Goal: Find specific page/section: Find specific page/section

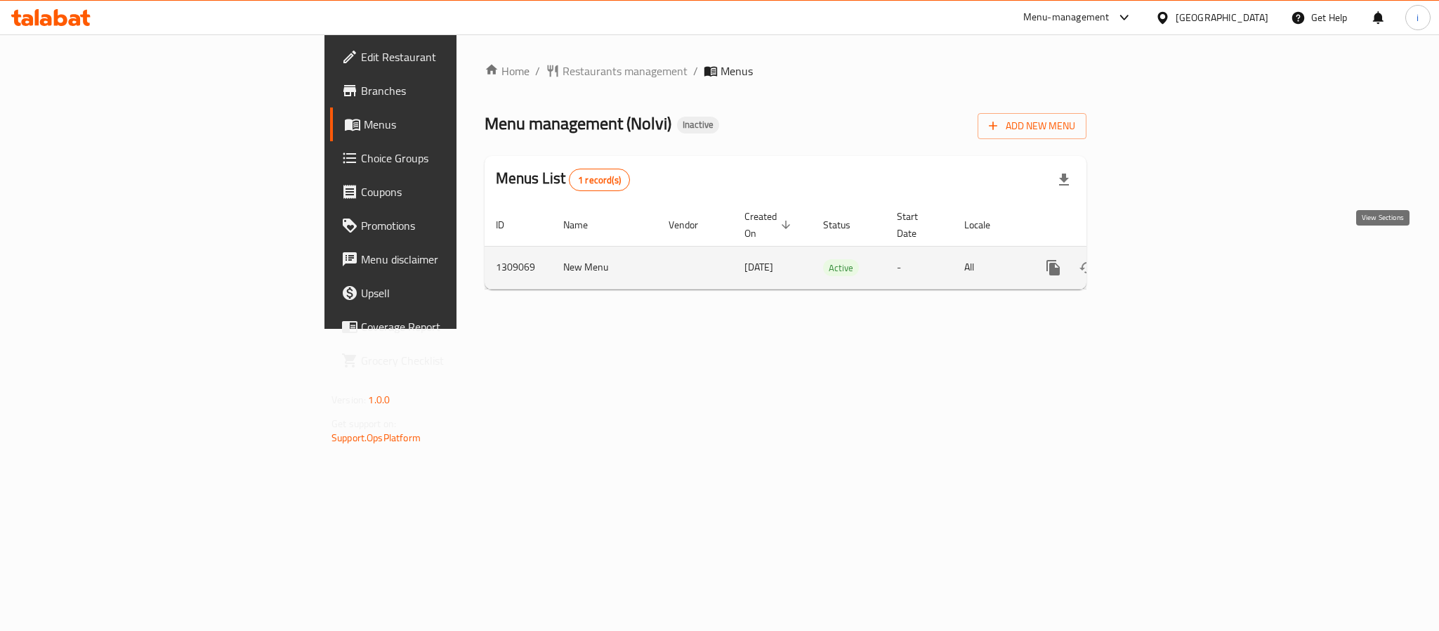
click at [1172, 251] on link "enhanced table" at bounding box center [1155, 268] width 34 height 34
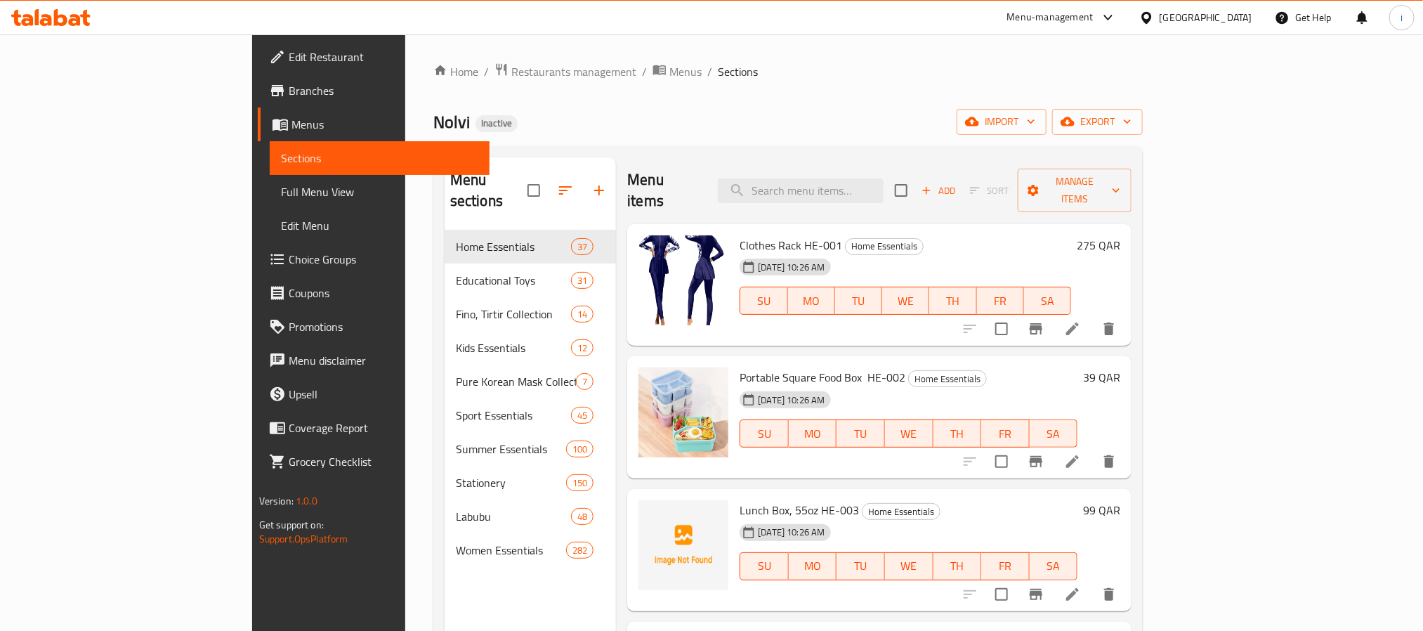
click at [445, 590] on div "Menu sections Home Essentials 37 Educational Toys 31 Fino, Tirtir Collection 14…" at bounding box center [531, 472] width 172 height 631
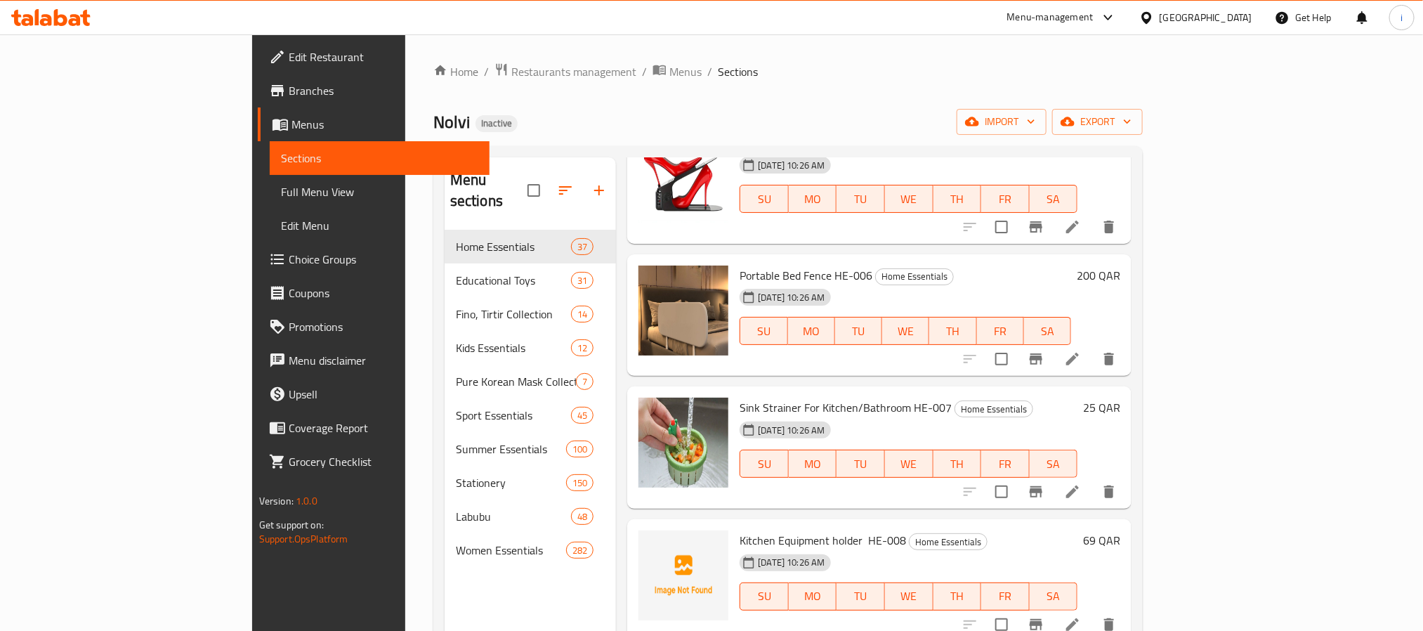
scroll to position [948, 0]
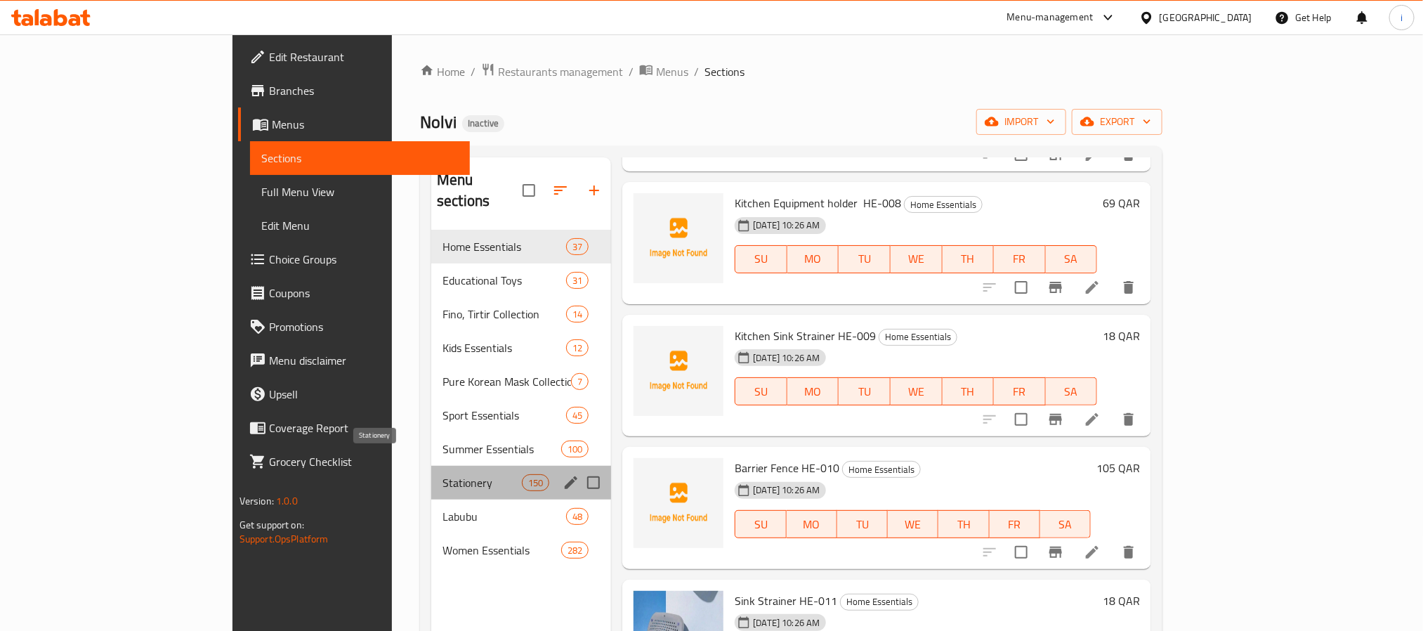
click at [443, 474] on span "Stationery" at bounding box center [482, 482] width 79 height 17
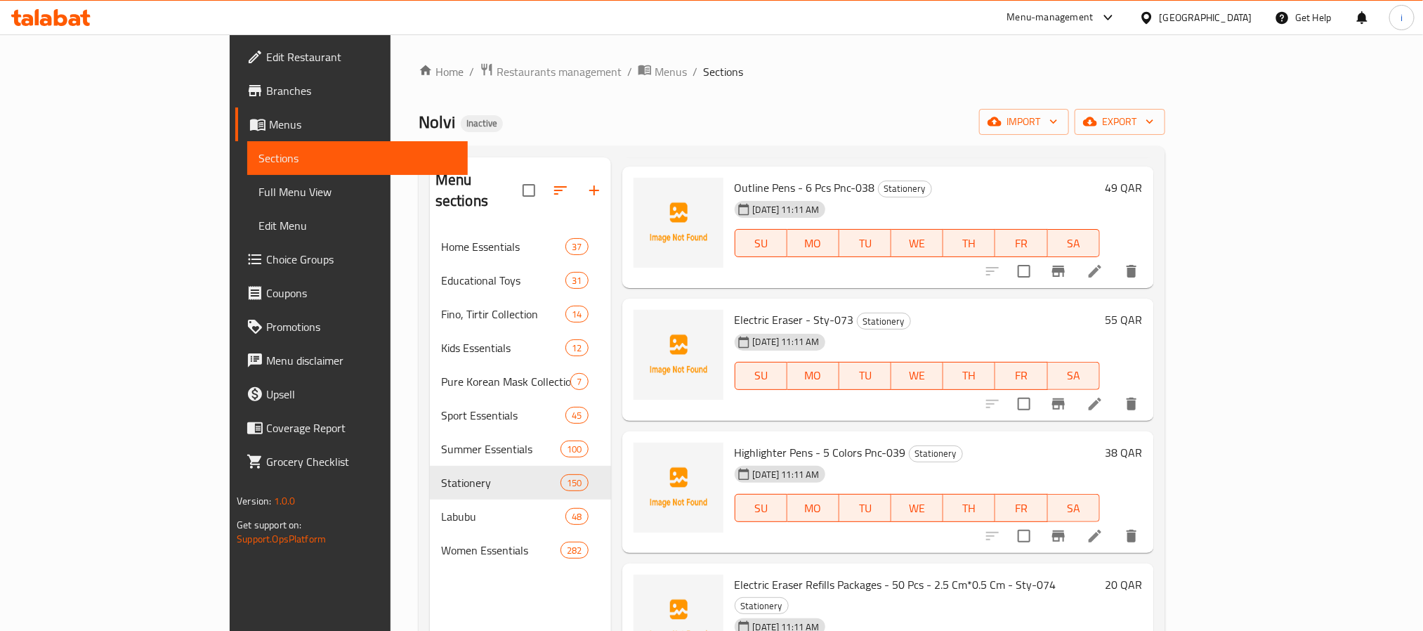
scroll to position [6006, 0]
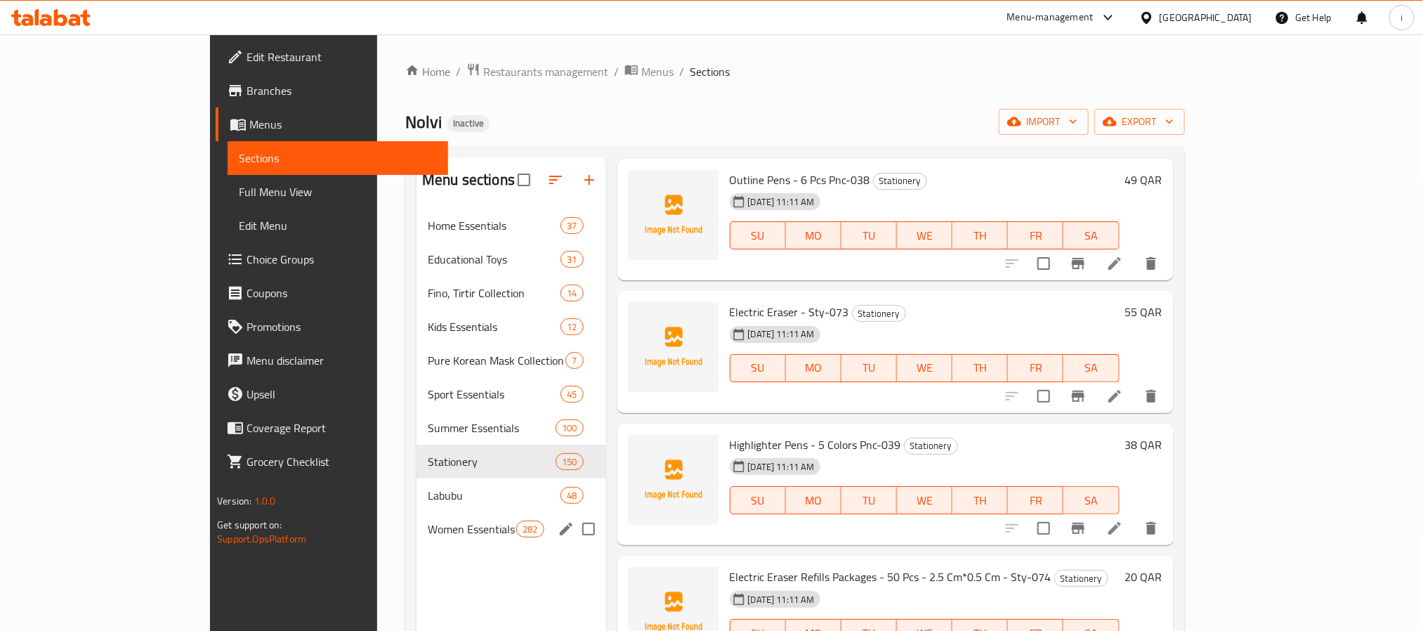
drag, startPoint x: 316, startPoint y: 540, endPoint x: 327, endPoint y: 589, distance: 50.3
click at [417, 540] on div "Women Essentials 282" at bounding box center [511, 529] width 189 height 34
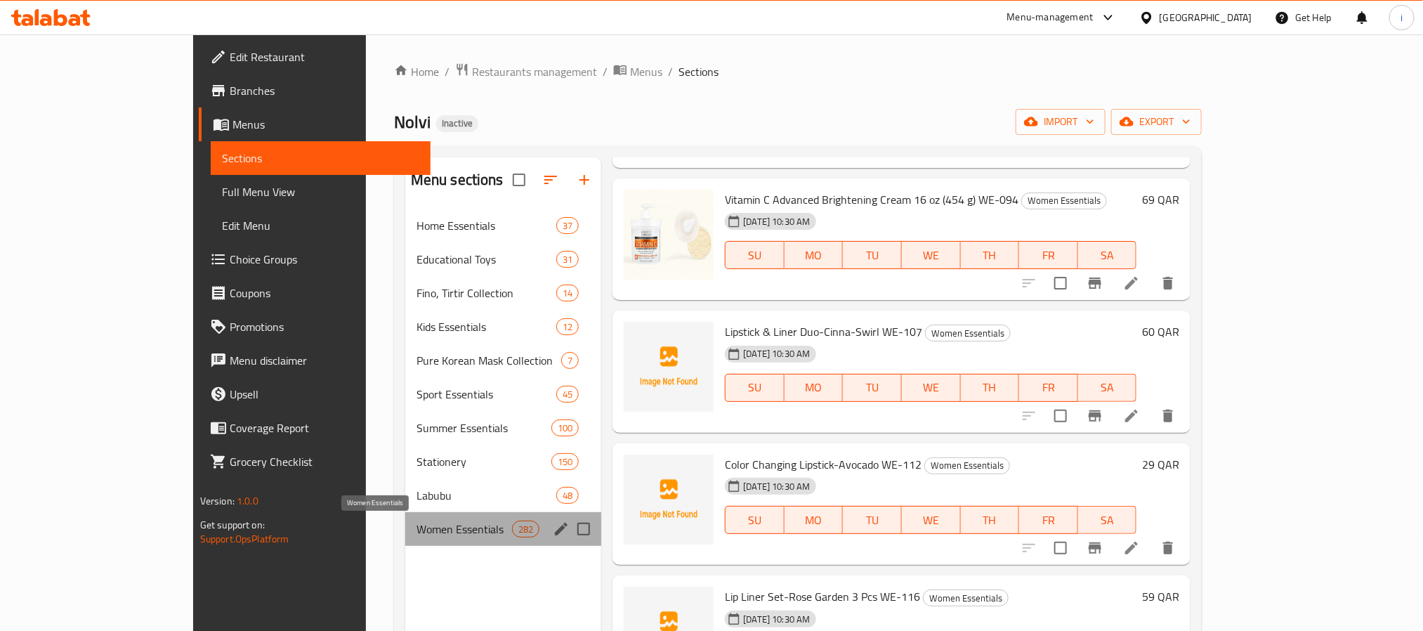
click at [417, 532] on span "Women Essentials" at bounding box center [465, 529] width 96 height 17
click at [417, 529] on span "Women Essentials" at bounding box center [465, 529] width 96 height 17
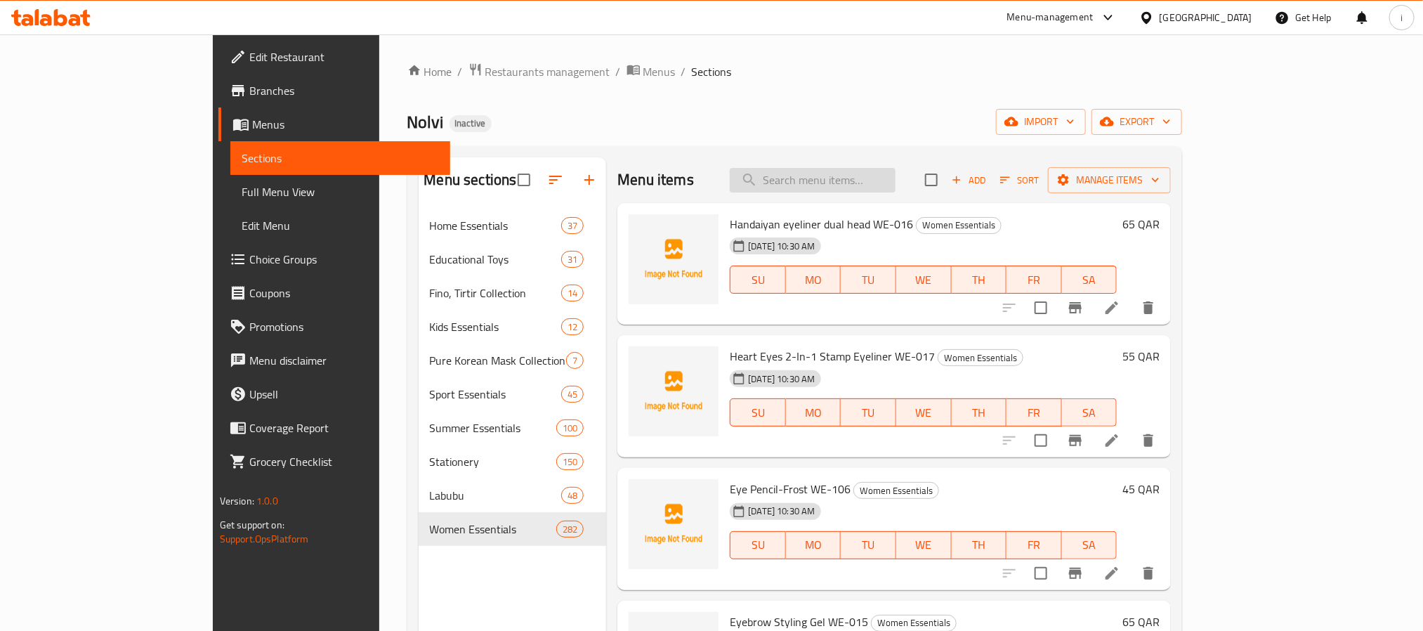
click at [896, 180] on input "search" at bounding box center [813, 180] width 166 height 25
paste input "Disposable Hair Caps 10pcs WE-033 ."
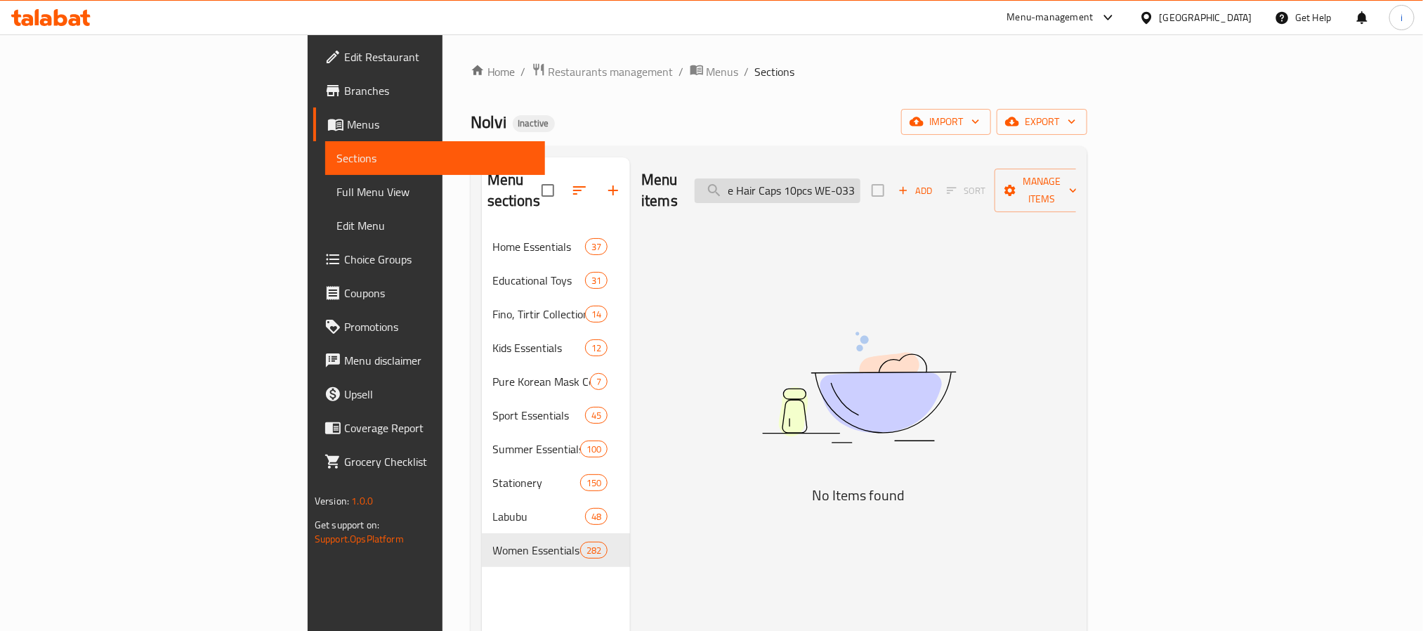
type input "Disposable Hair Caps 10pcs WE-033"
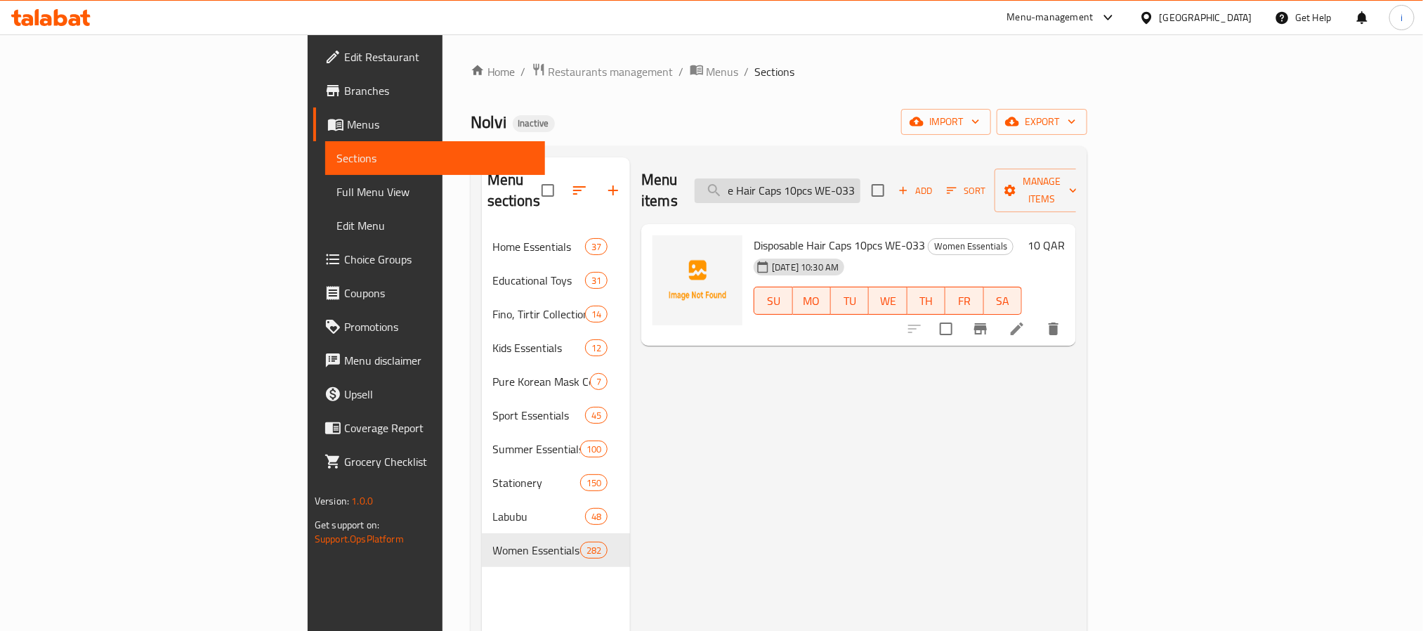
click at [843, 185] on input "Disposable Hair Caps 10pcs WE-033" at bounding box center [778, 190] width 166 height 25
click at [861, 180] on input "Disposable Hair Caps 10pcs WE-033" at bounding box center [778, 190] width 166 height 25
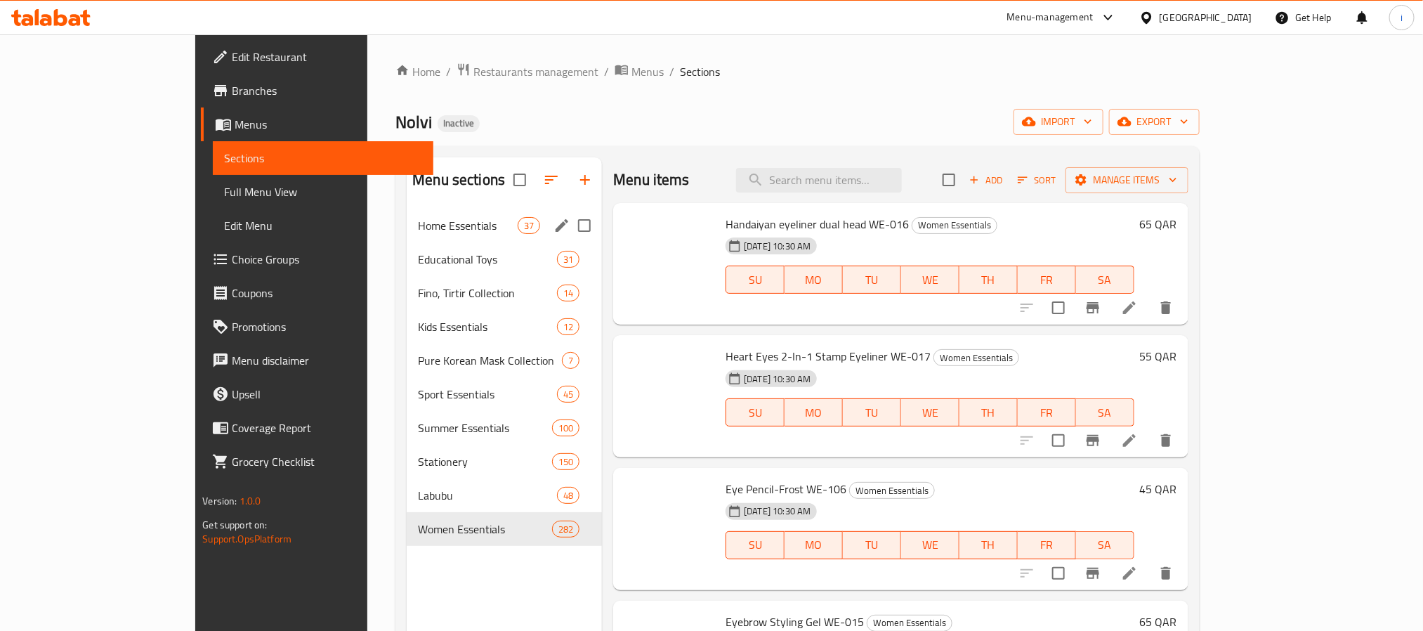
click at [407, 209] on div "Home Essentials 37" at bounding box center [504, 226] width 195 height 34
click at [418, 230] on span "Home Essentials" at bounding box center [468, 225] width 100 height 17
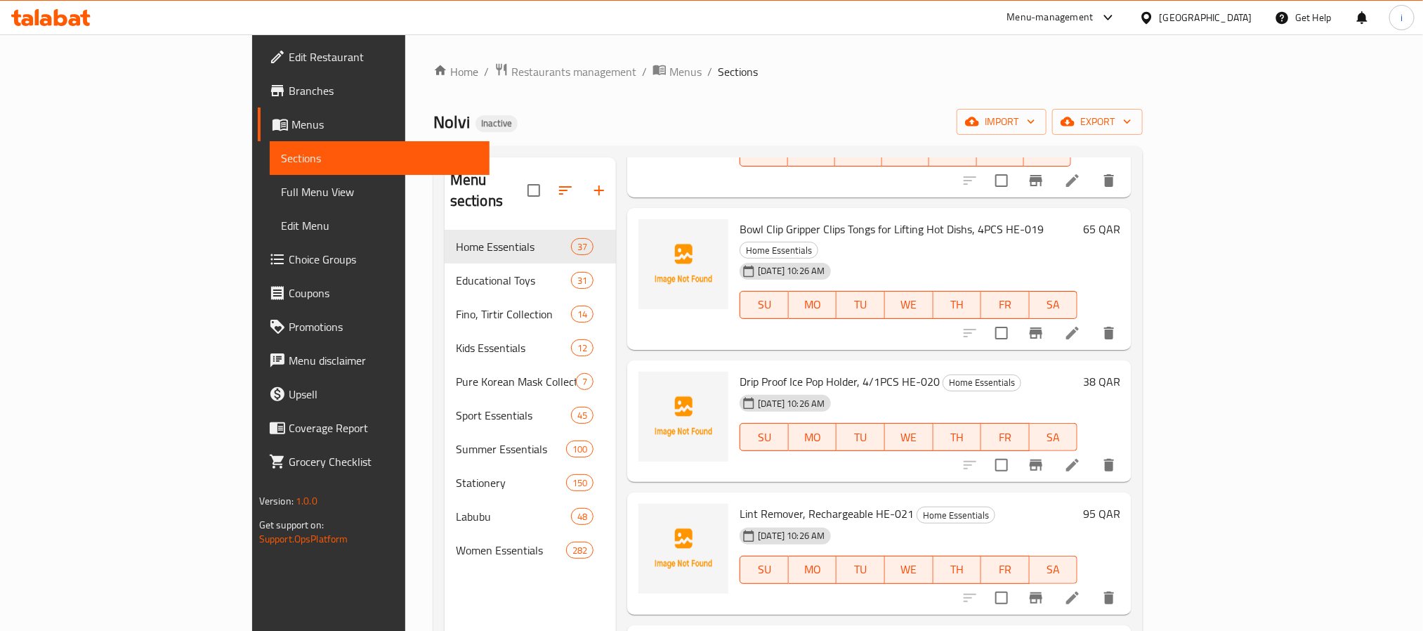
scroll to position [2318, 0]
